Goal: Check status: Check status

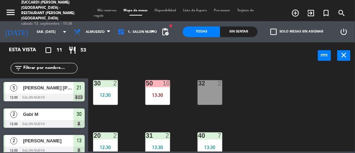
click at [41, 26] on input "sáb. [DATE]" at bounding box center [55, 31] width 45 height 11
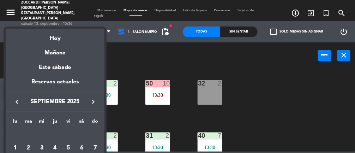
click at [57, 57] on div "Este sábado" at bounding box center [55, 67] width 99 height 20
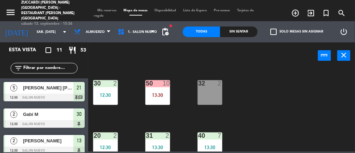
click at [38, 33] on input "sáb. [DATE]" at bounding box center [55, 31] width 45 height 11
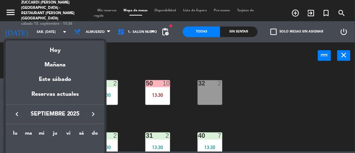
click at [58, 62] on div "Mañana" at bounding box center [55, 62] width 99 height 14
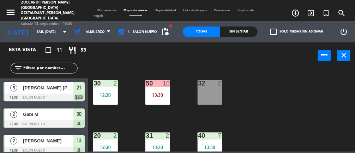
type input "dom. [DATE]"
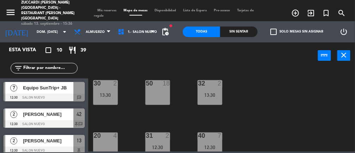
click at [105, 9] on span "Mis reservas" at bounding box center [107, 10] width 26 height 3
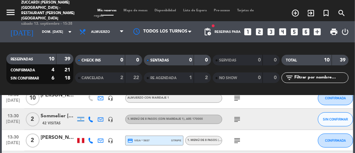
scroll to position [174, 0]
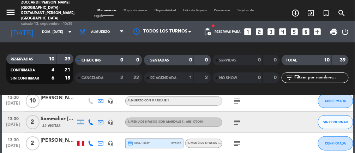
click at [50, 115] on div "Sommelier [PERSON_NAME][GEOGRAPHIC_DATA]" at bounding box center [58, 119] width 35 height 8
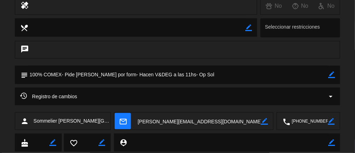
scroll to position [0, 0]
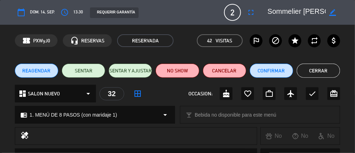
click at [321, 73] on button "Cerrar" at bounding box center [318, 70] width 43 height 14
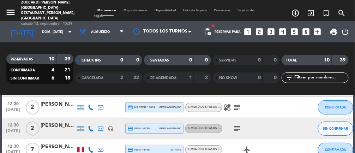
scroll to position [81, 0]
